Goal: Task Accomplishment & Management: Manage account settings

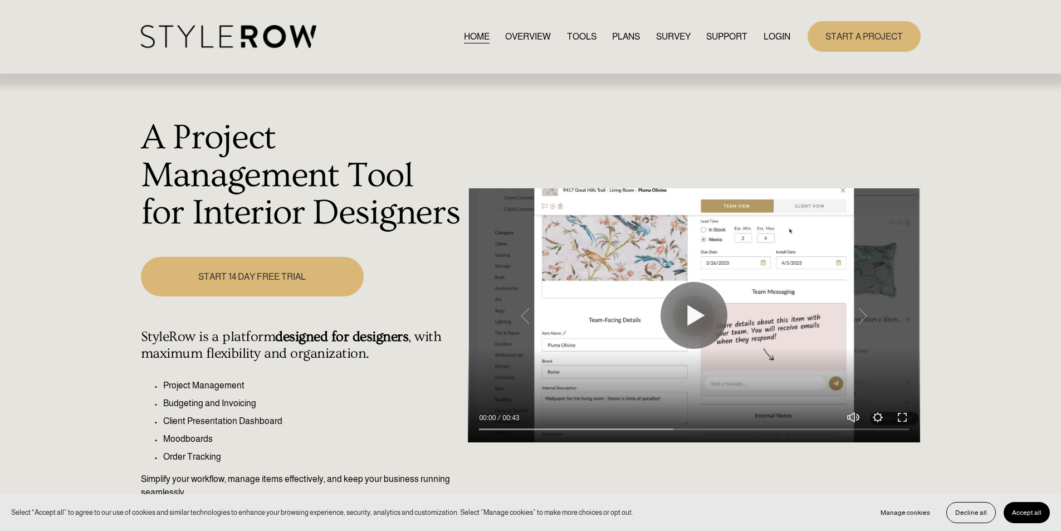
click at [782, 37] on link "LOGIN" at bounding box center [776, 36] width 27 height 15
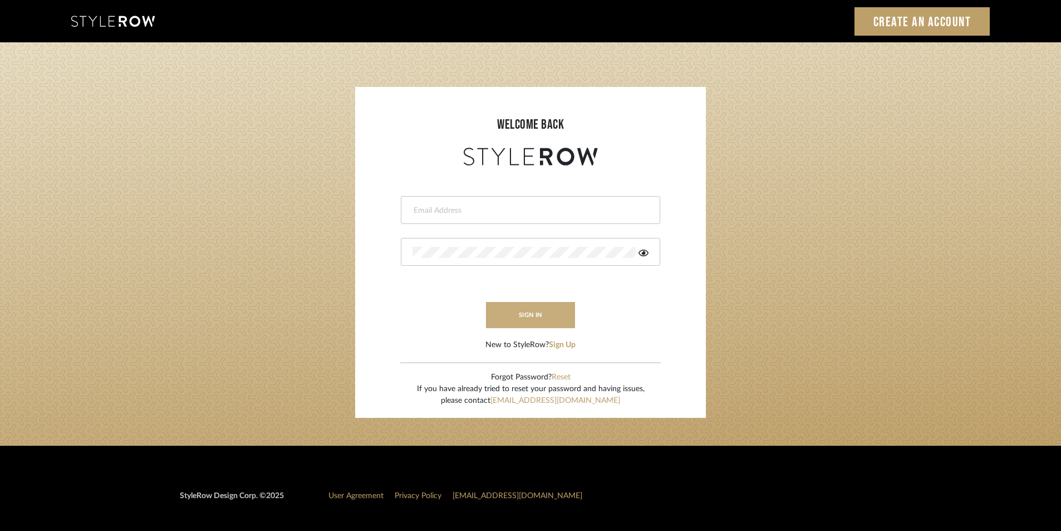
type input "jensalmon@perlalichi.com"
click at [526, 313] on button "sign in" at bounding box center [530, 315] width 89 height 26
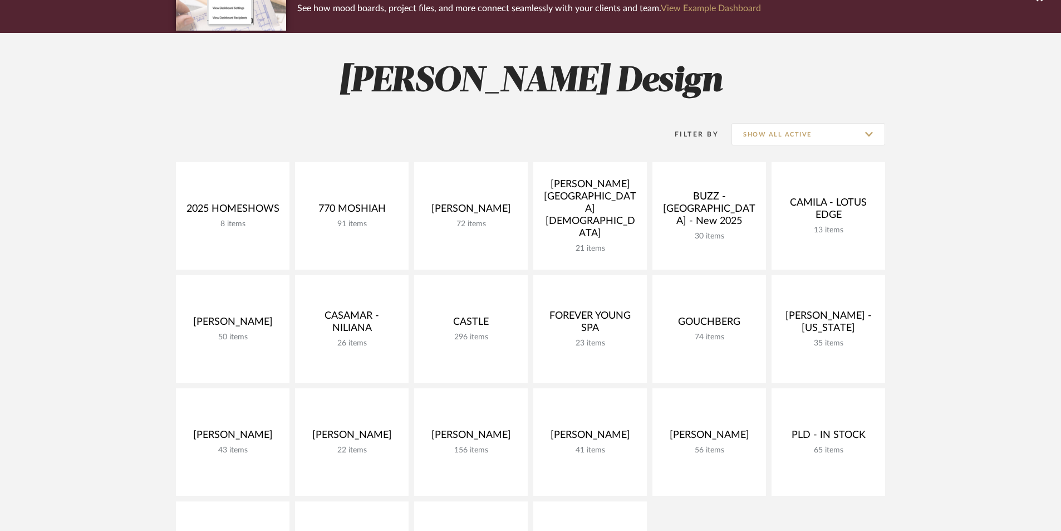
scroll to position [111, 0]
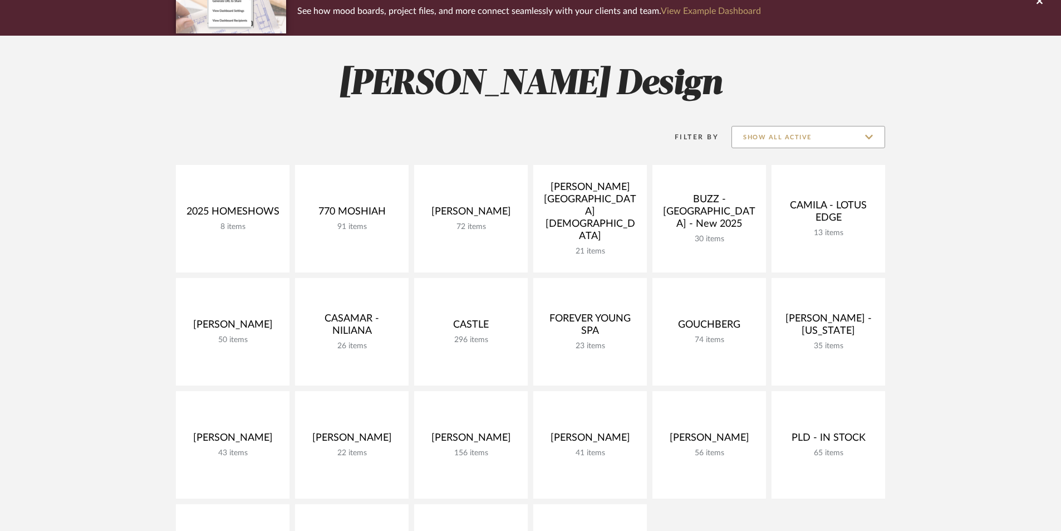
click at [797, 135] on input "Show All Active" at bounding box center [809, 137] width 154 height 22
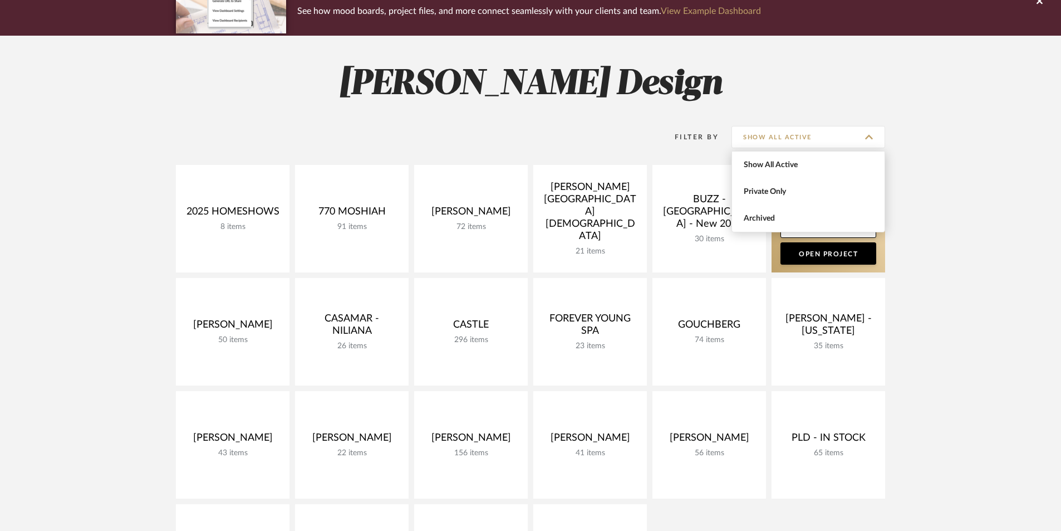
click at [792, 207] on span "Archived" at bounding box center [808, 218] width 153 height 27
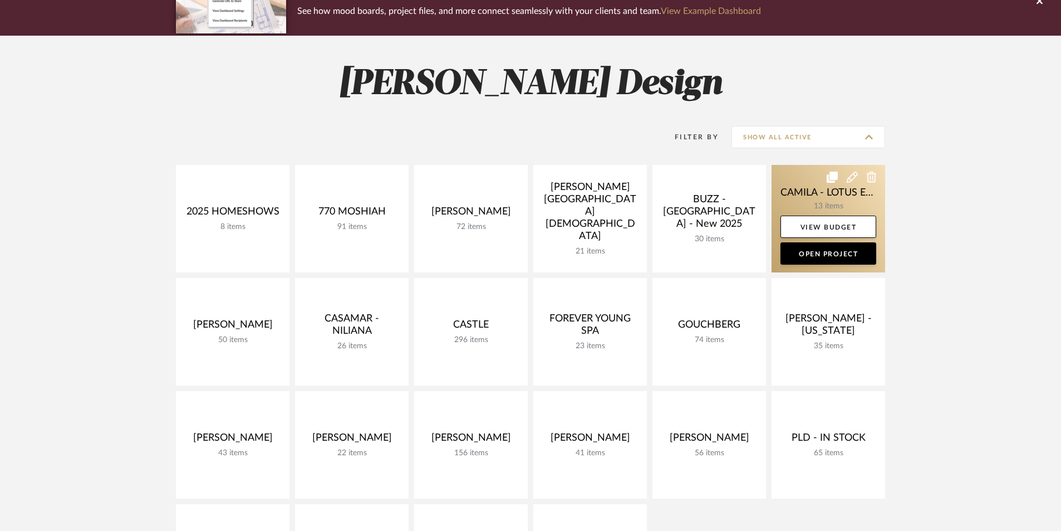
type input "Archived"
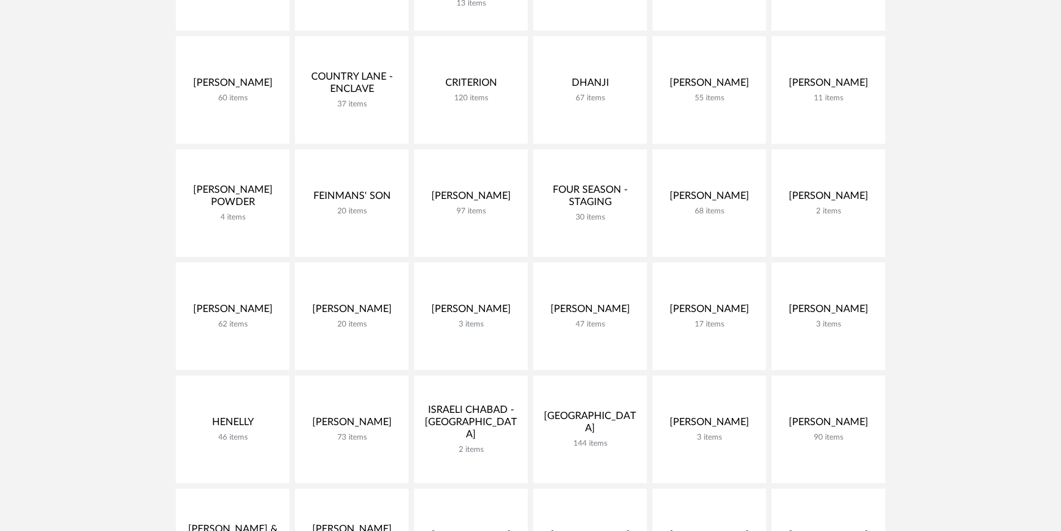
scroll to position [705, 0]
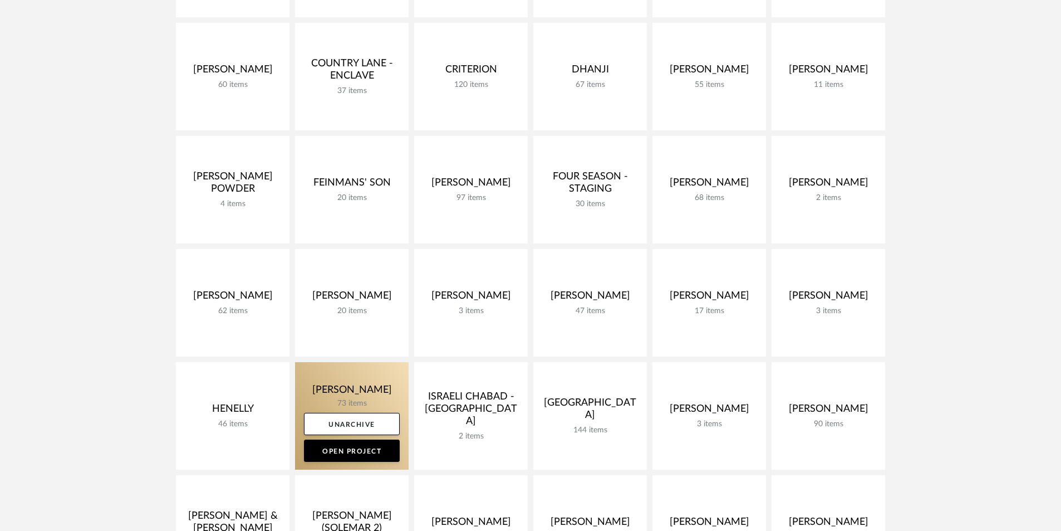
click at [360, 399] on link at bounding box center [352, 415] width 114 height 107
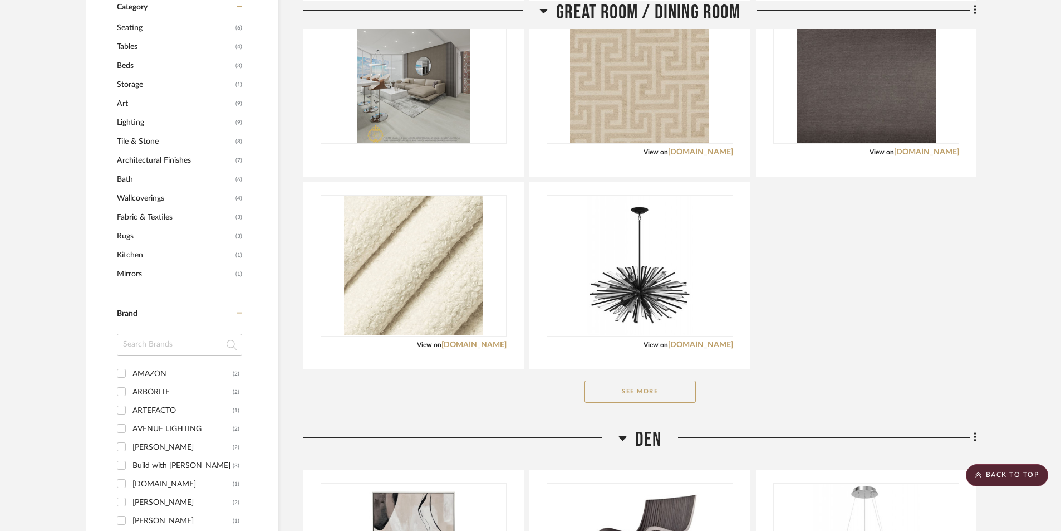
scroll to position [965, 0]
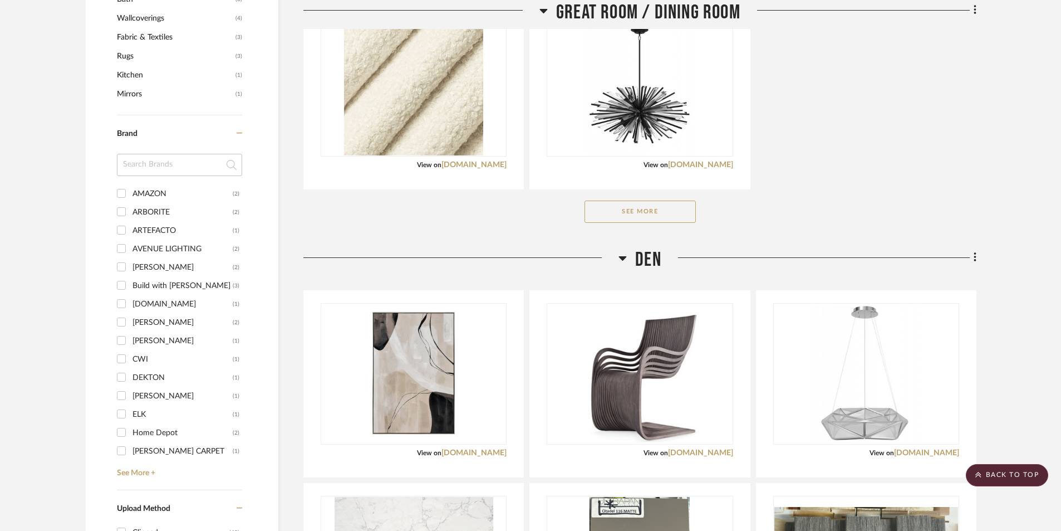
click at [654, 200] on button "See More" at bounding box center [640, 211] width 111 height 22
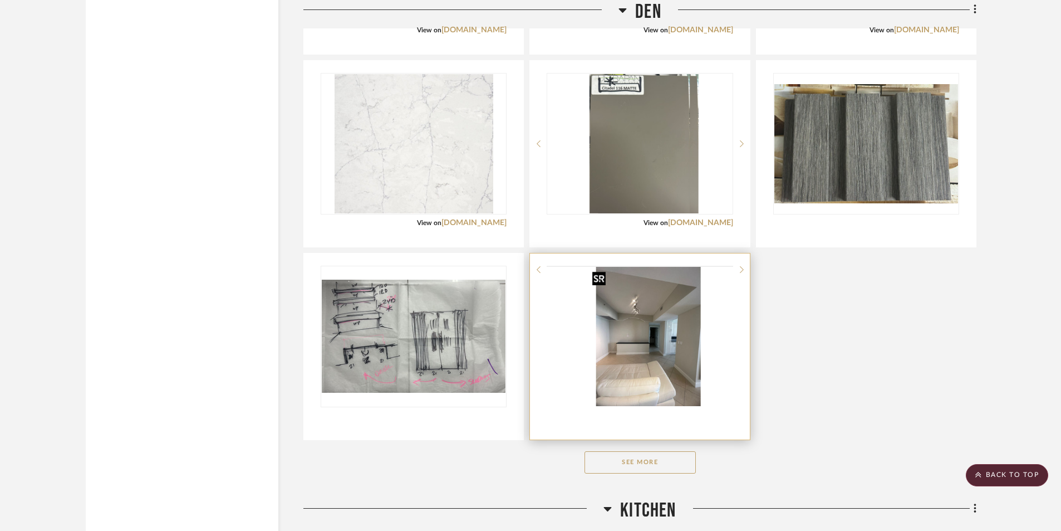
scroll to position [2376, 0]
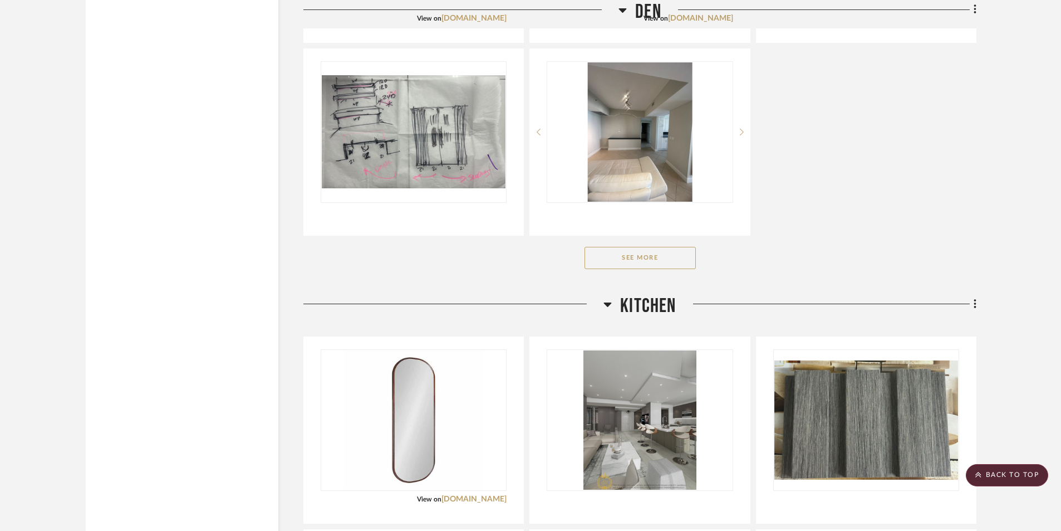
click at [651, 252] on button "See More" at bounding box center [640, 258] width 111 height 22
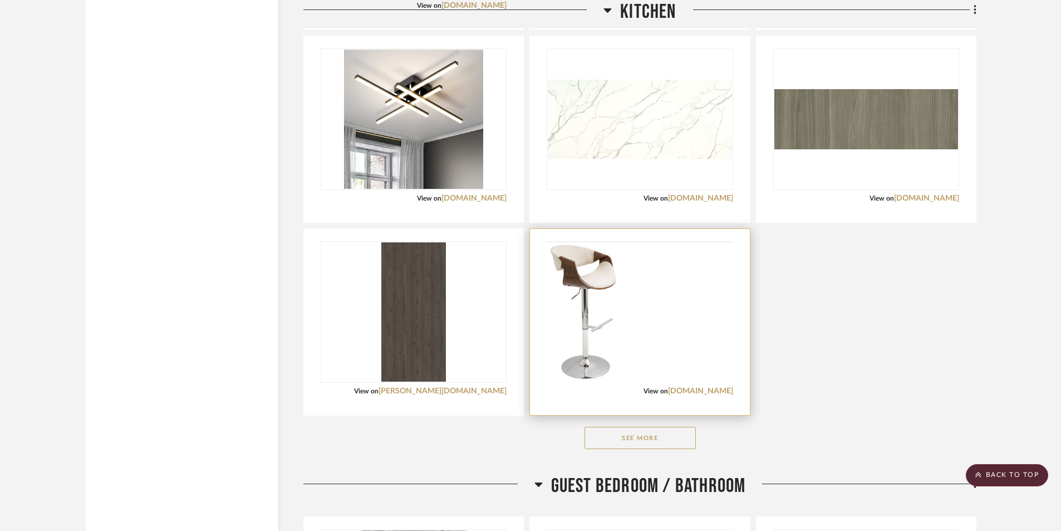
scroll to position [2969, 0]
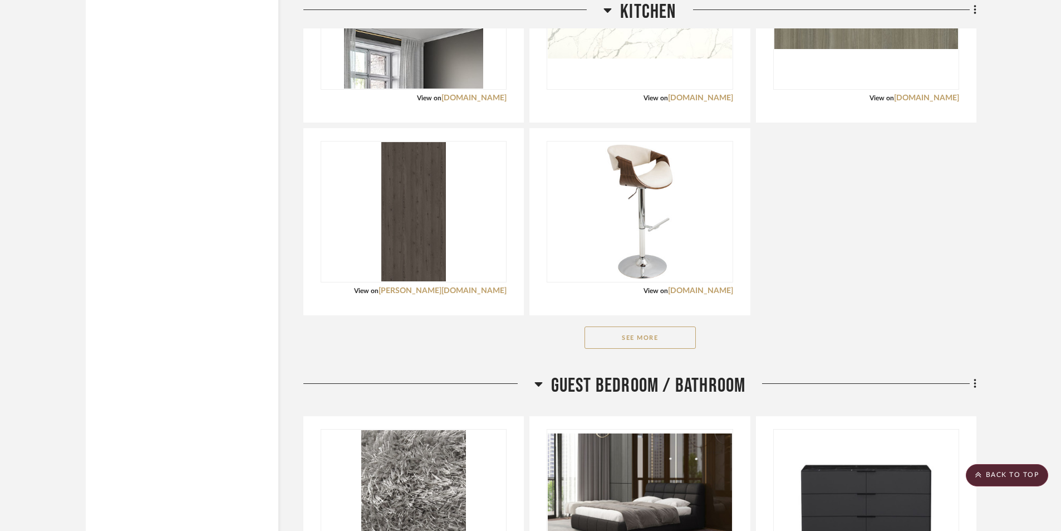
click at [636, 331] on button "See More" at bounding box center [640, 337] width 111 height 22
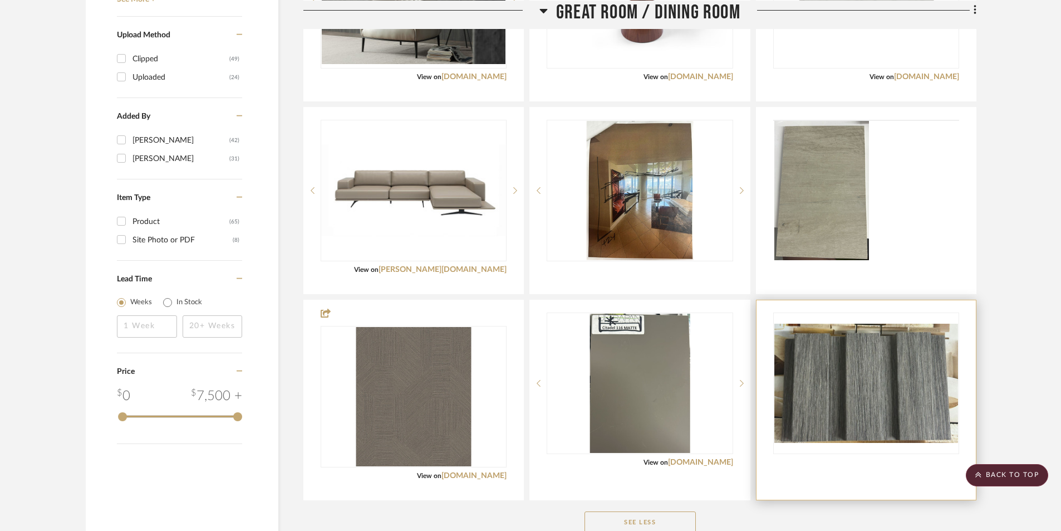
scroll to position [1262, 0]
